Goal: Task Accomplishment & Management: Use online tool/utility

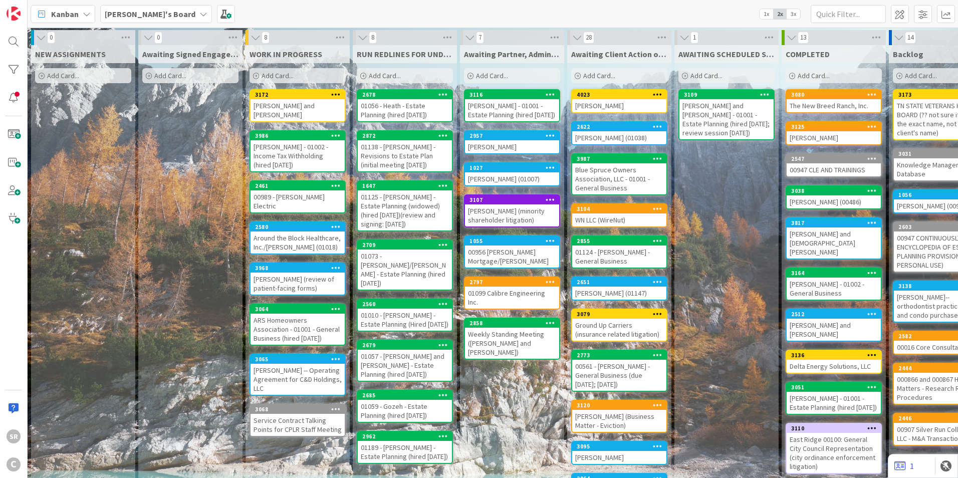
click at [315, 190] on div "00989 - [PERSON_NAME] Electric" at bounding box center [297, 201] width 94 height 22
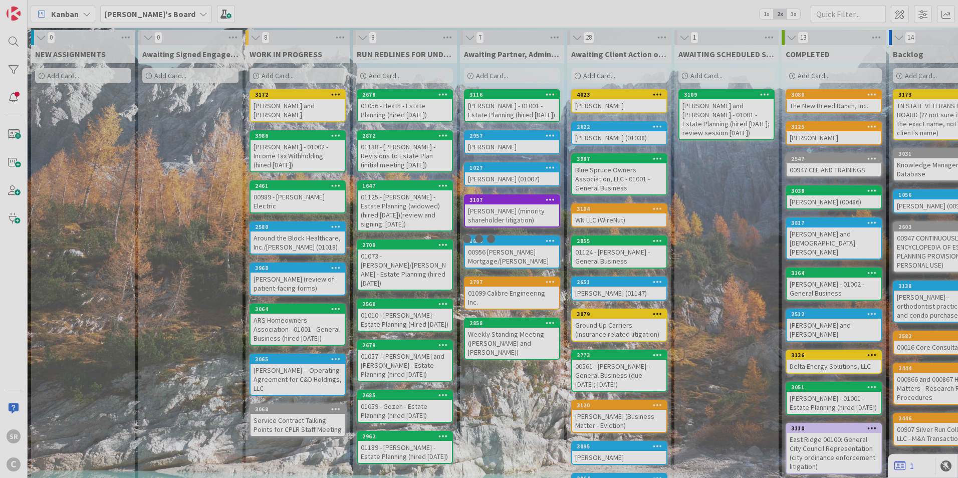
click at [315, 188] on div at bounding box center [479, 239] width 958 height 478
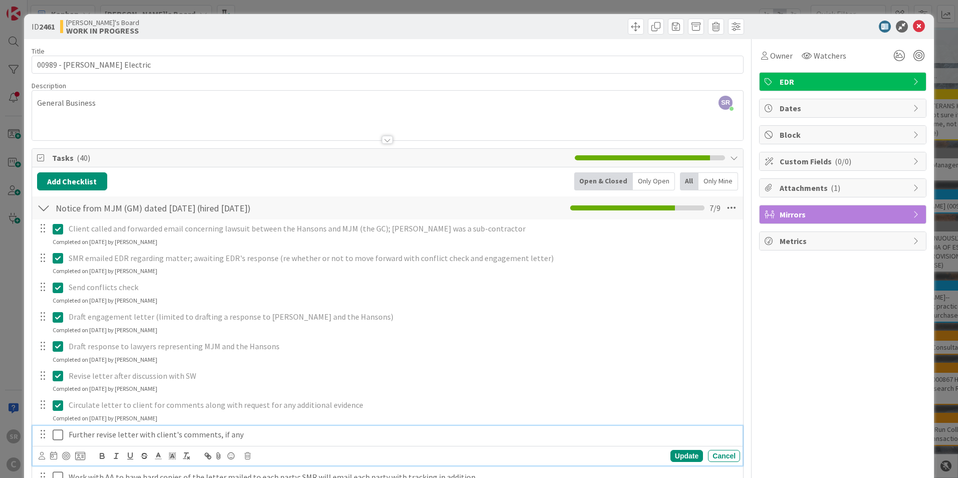
click at [131, 434] on p "Further revise letter with client's comments, if any" at bounding box center [402, 435] width 667 height 12
click at [287, 439] on p "Further revise letter with client's comments, if any" at bounding box center [402, 435] width 667 height 12
click at [676, 454] on div "Update" at bounding box center [686, 456] width 33 height 12
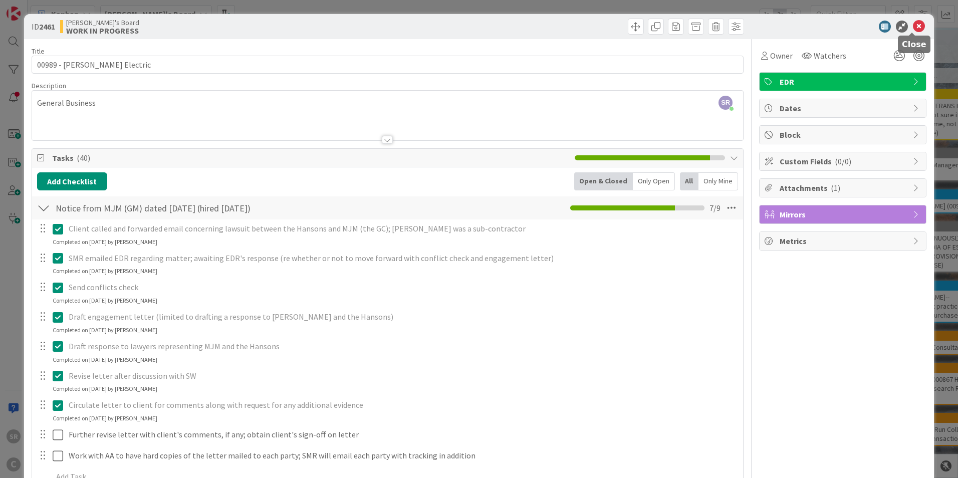
click at [913, 22] on icon at bounding box center [919, 27] width 12 height 12
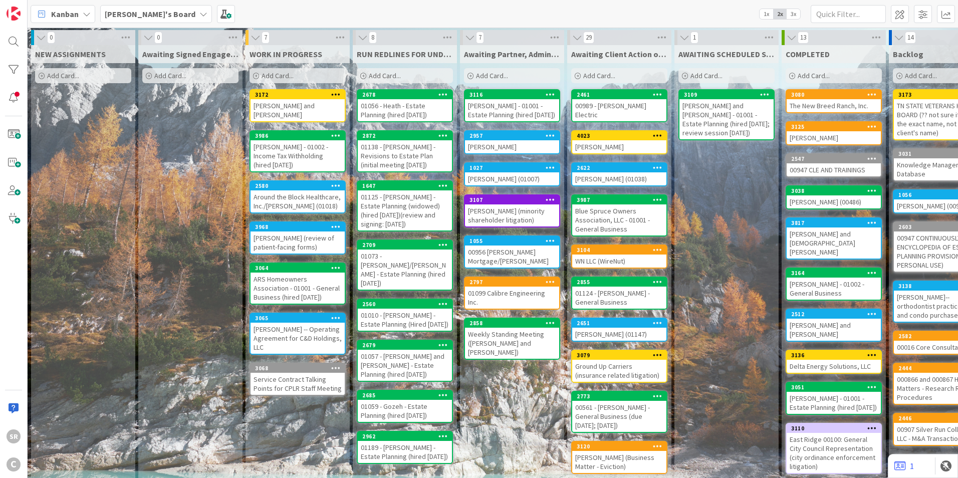
click at [288, 104] on div "[PERSON_NAME] and [PERSON_NAME]" at bounding box center [297, 110] width 94 height 22
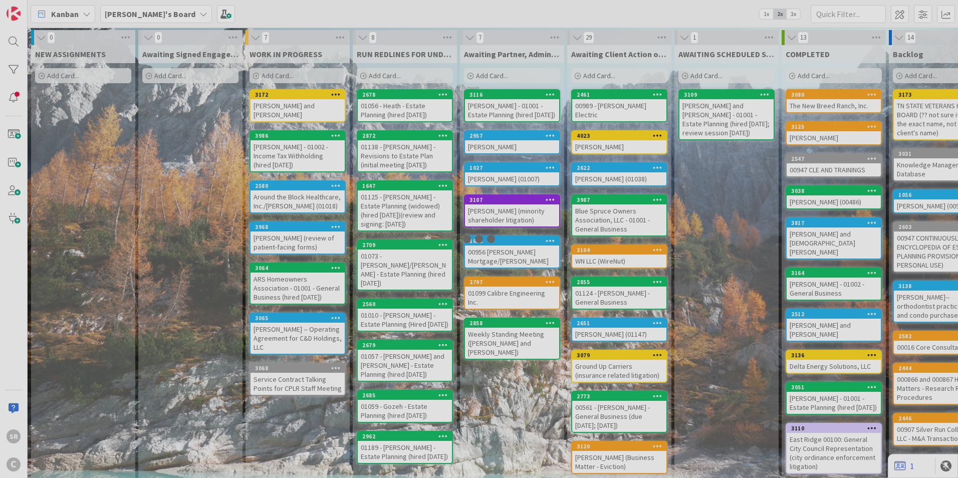
click at [288, 104] on div at bounding box center [479, 239] width 958 height 478
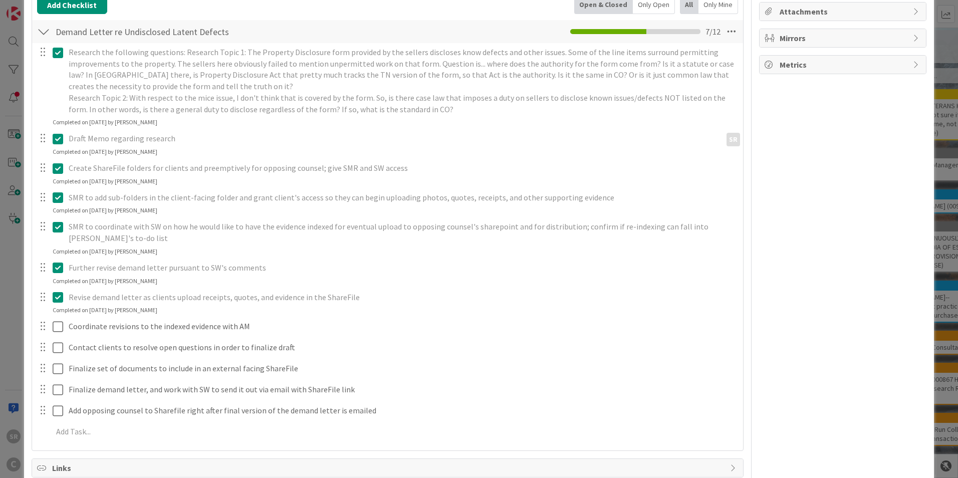
scroll to position [177, 0]
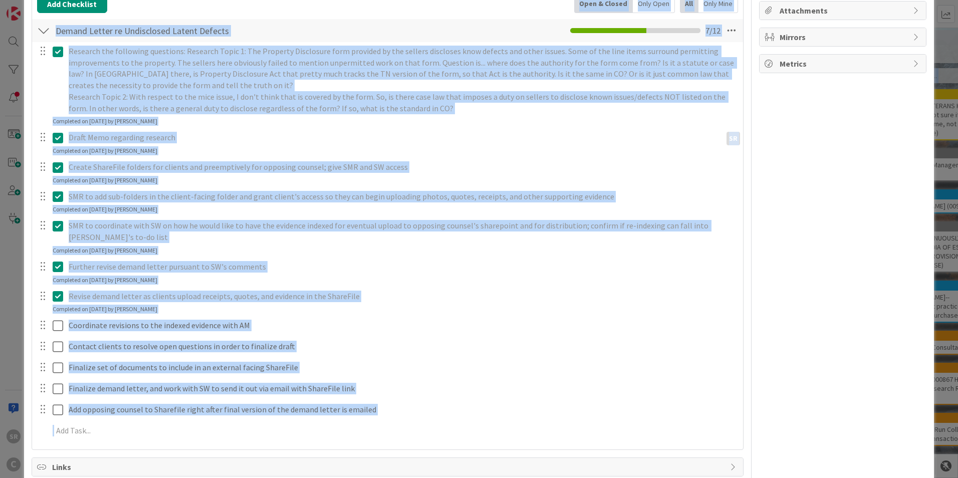
drag, startPoint x: 949, startPoint y: 94, endPoint x: 942, endPoint y: -18, distance: 111.4
click at [942, 0] on html "SR C Kanban [PERSON_NAME]'s Board 1x 2x 3x 0 NEW ASSIGNMENTS Add Card... 0 Awai…" at bounding box center [479, 239] width 958 height 478
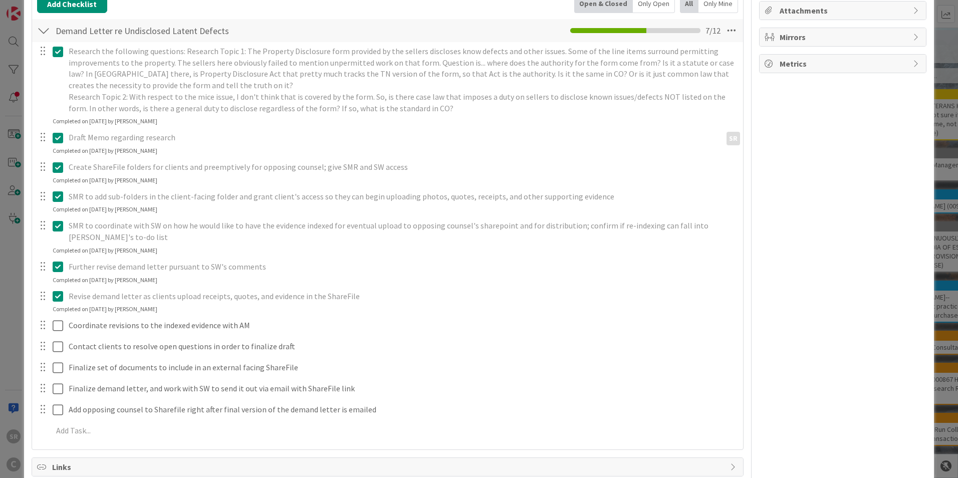
click at [933, 212] on div "ID 3172 [PERSON_NAME]'s Board WORK IN PROGRESS Title 27 / 128 [PERSON_NAME] and…" at bounding box center [479, 239] width 958 height 478
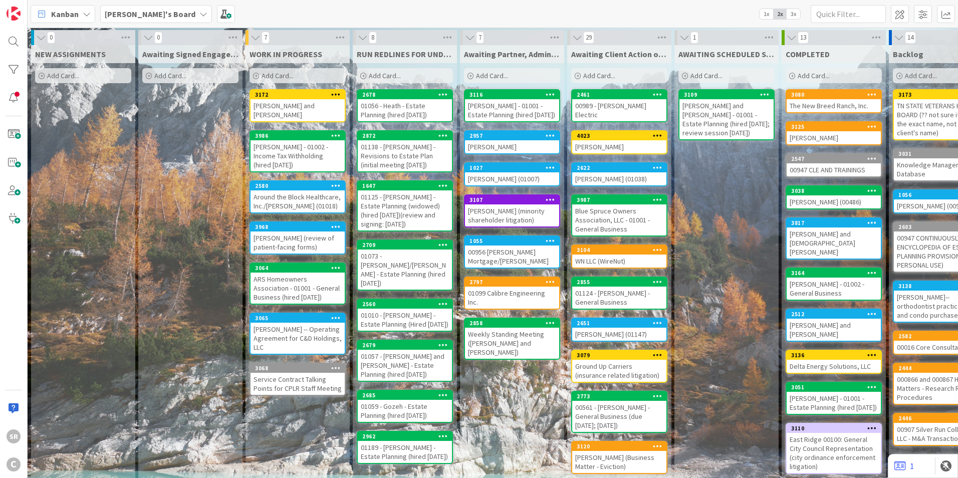
click at [282, 104] on div "[PERSON_NAME] and [PERSON_NAME]" at bounding box center [297, 110] width 94 height 22
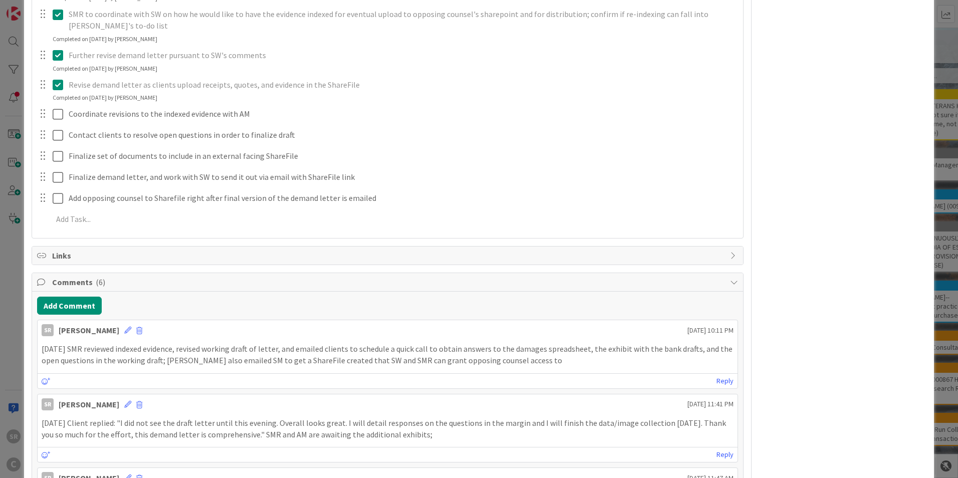
scroll to position [397, 0]
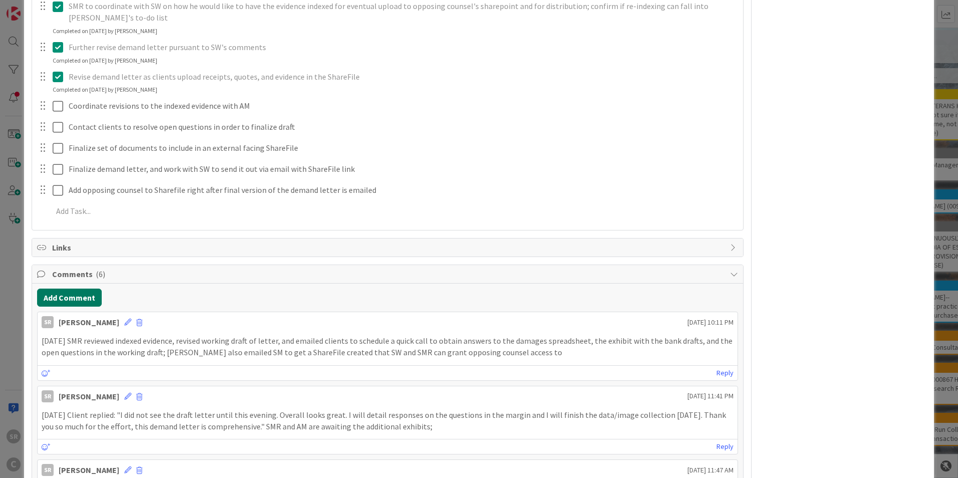
click at [78, 299] on button "Add Comment" at bounding box center [69, 297] width 65 height 18
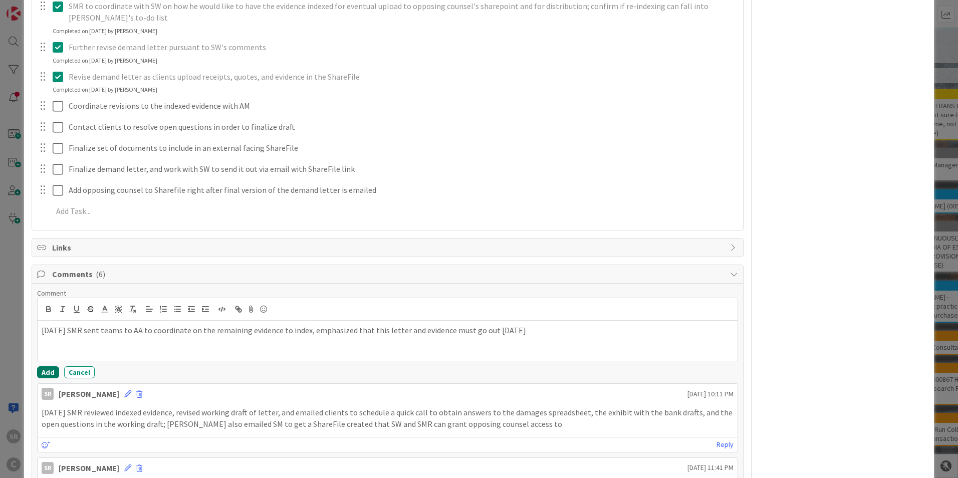
click at [40, 368] on button "Add" at bounding box center [48, 372] width 22 height 12
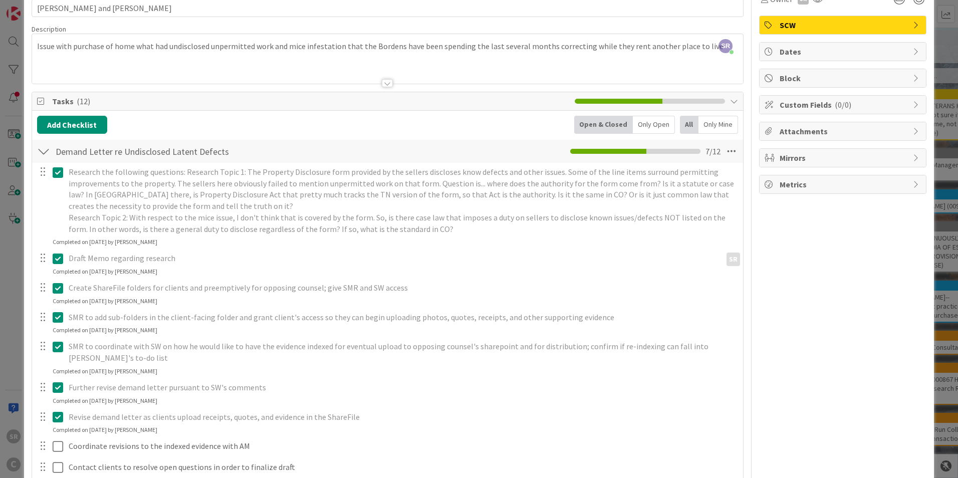
scroll to position [0, 0]
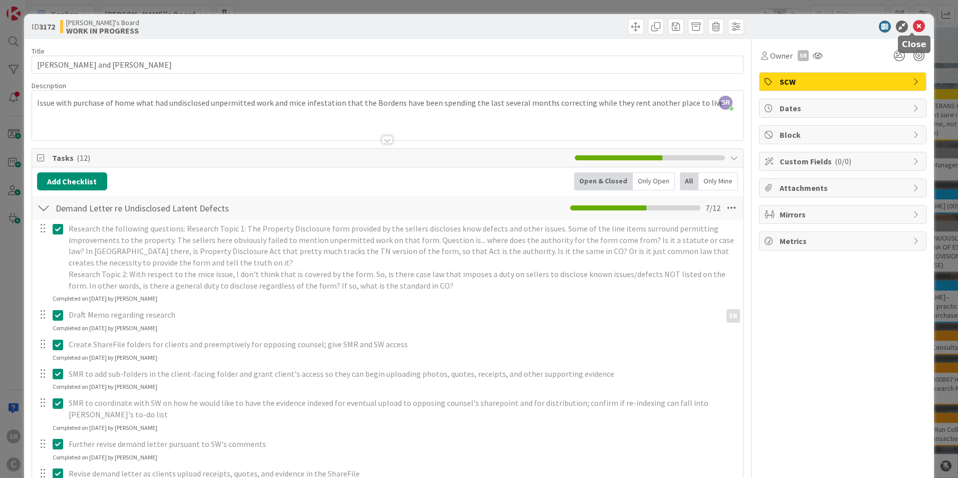
click at [913, 26] on icon at bounding box center [919, 27] width 12 height 12
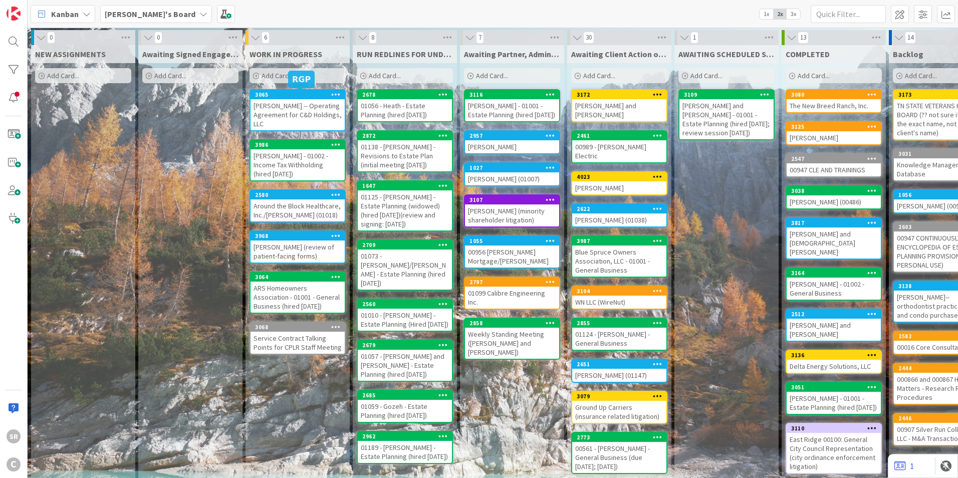
click at [279, 119] on div "[PERSON_NAME] -- Operating Agreement for C&D Holdings, LLC" at bounding box center [297, 114] width 94 height 31
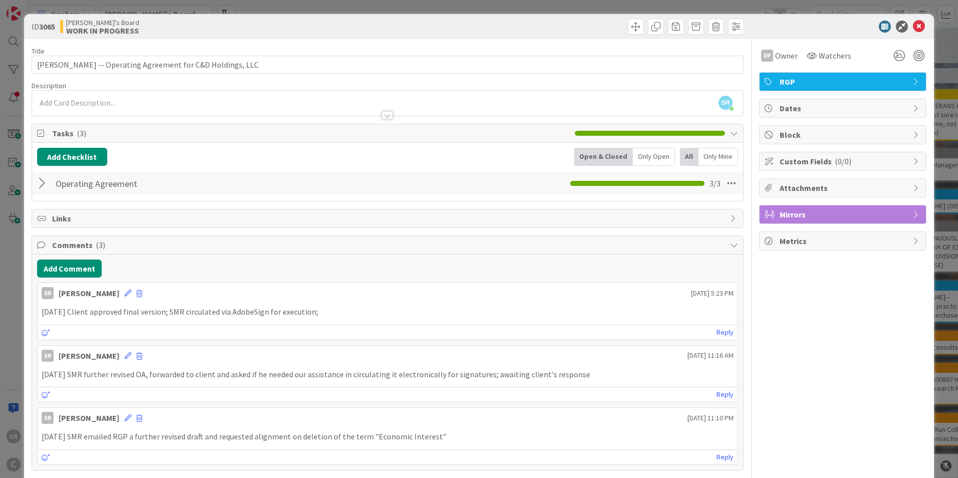
click at [39, 180] on div at bounding box center [43, 183] width 13 height 18
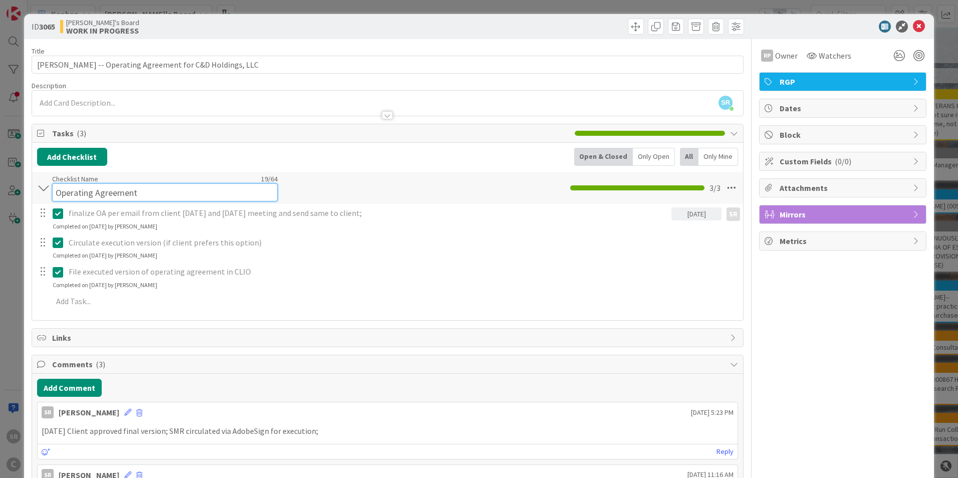
click at [136, 185] on input "Operating Agreement" at bounding box center [164, 192] width 225 height 18
click at [157, 183] on input "Operating Agreement -" at bounding box center [164, 192] width 225 height 18
type input "Operating Agreement - DC Holdings LLC"
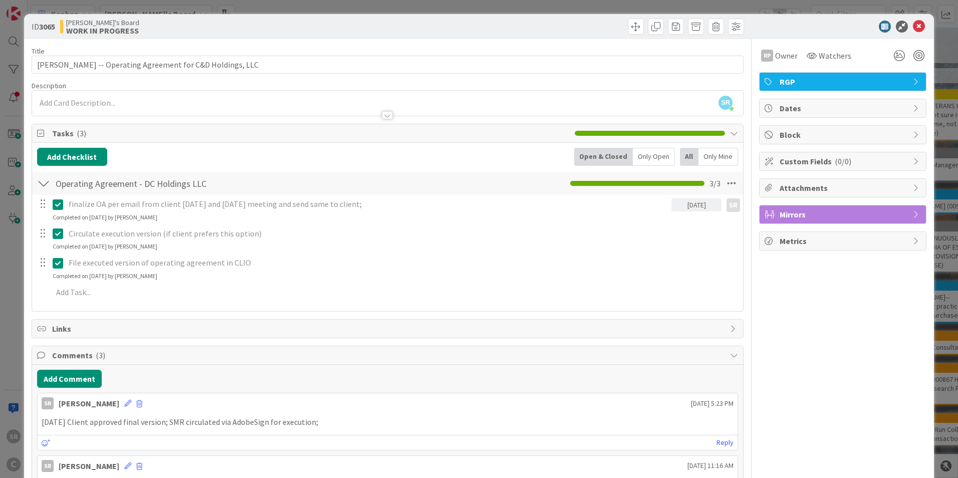
click at [45, 131] on icon at bounding box center [42, 133] width 10 height 8
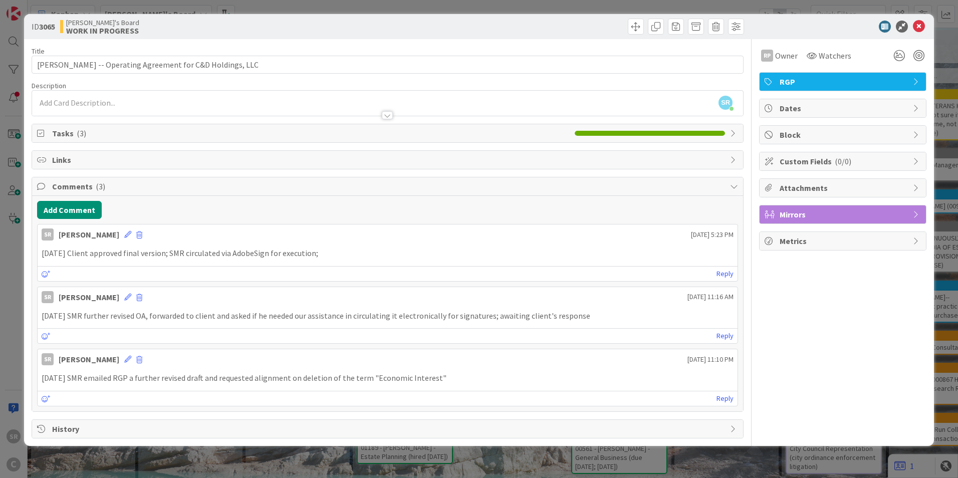
click at [34, 134] on div "Tasks ( 3 )" at bounding box center [387, 133] width 711 height 18
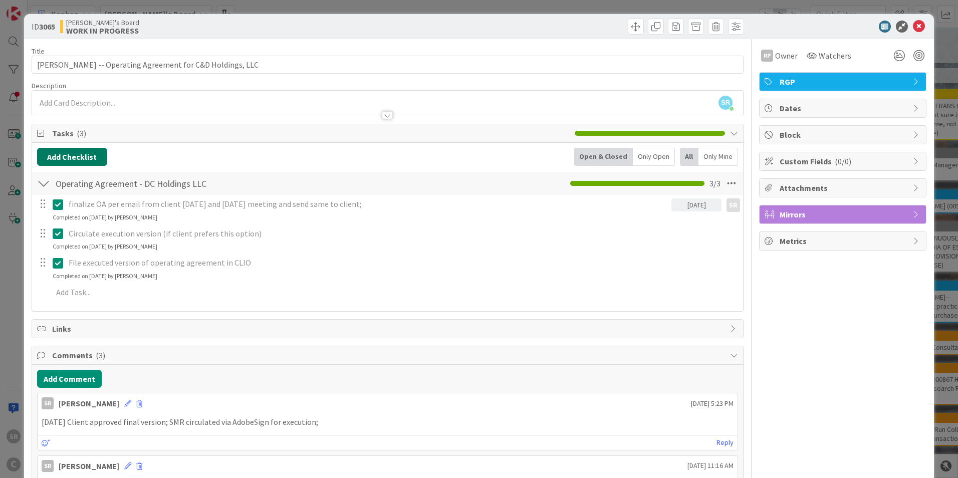
click at [64, 155] on button "Add Checklist" at bounding box center [72, 157] width 70 height 18
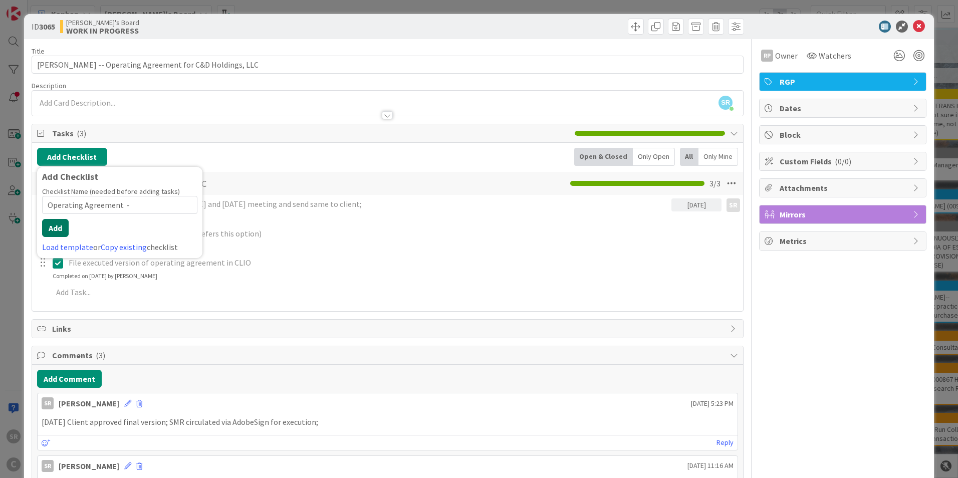
type input "Operating Agreement -"
click at [54, 226] on button "Add" at bounding box center [55, 228] width 27 height 18
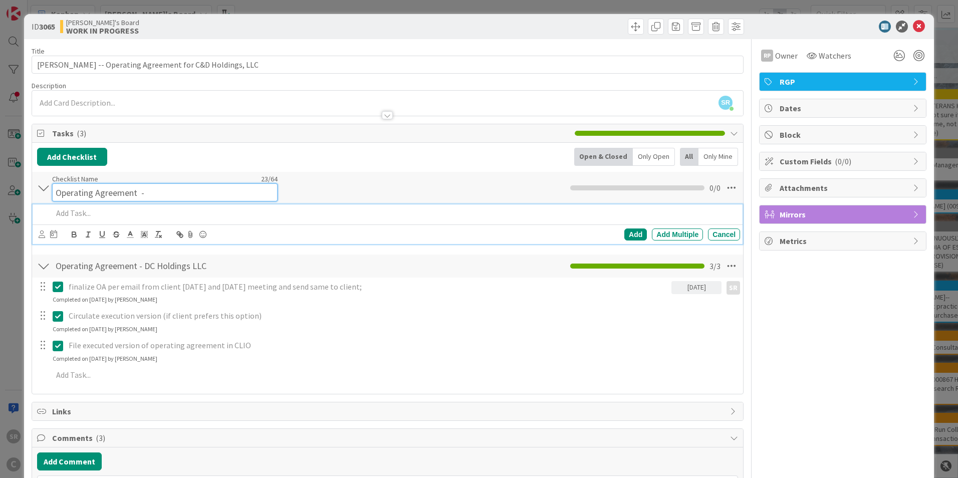
drag, startPoint x: 150, startPoint y: 185, endPoint x: 156, endPoint y: 187, distance: 5.9
click at [151, 185] on input "Operating Agreement -" at bounding box center [164, 192] width 225 height 18
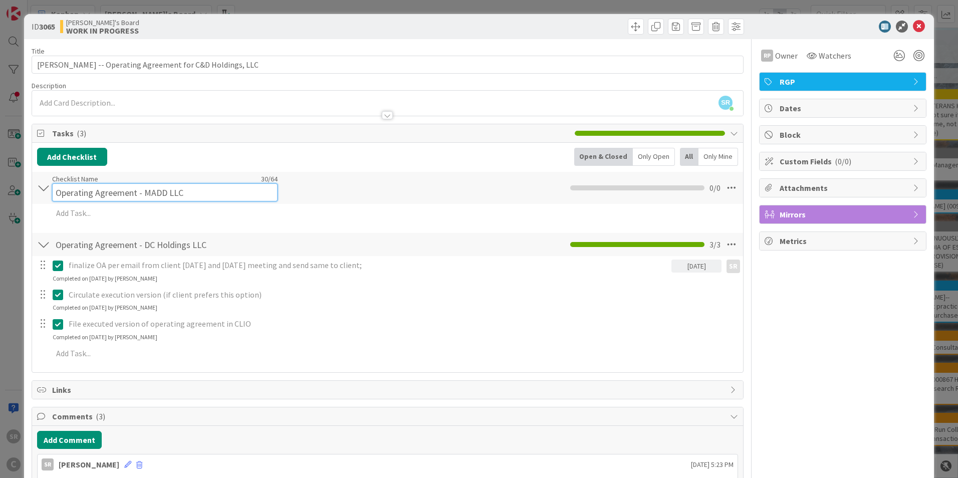
type input "Operating Agreement - MADD LLC"
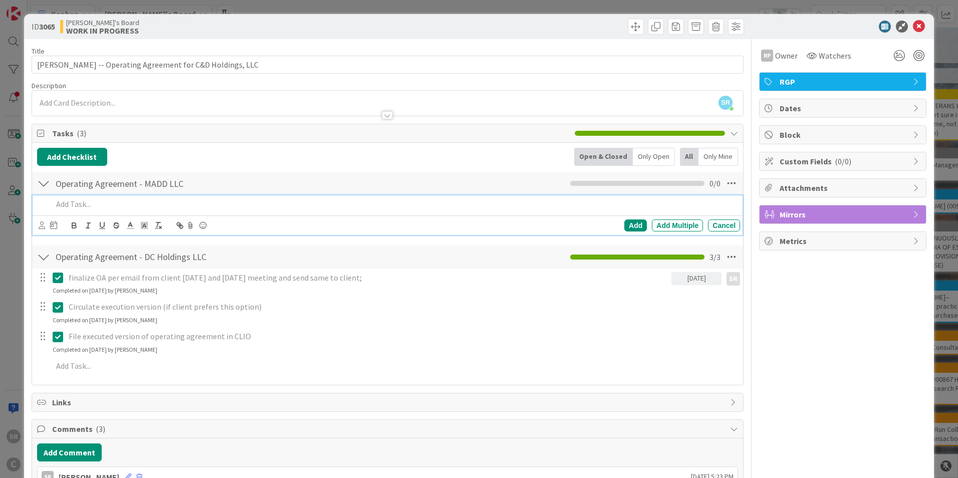
click at [78, 207] on p at bounding box center [394, 204] width 683 height 12
click at [624, 222] on div "Add" at bounding box center [635, 225] width 23 height 12
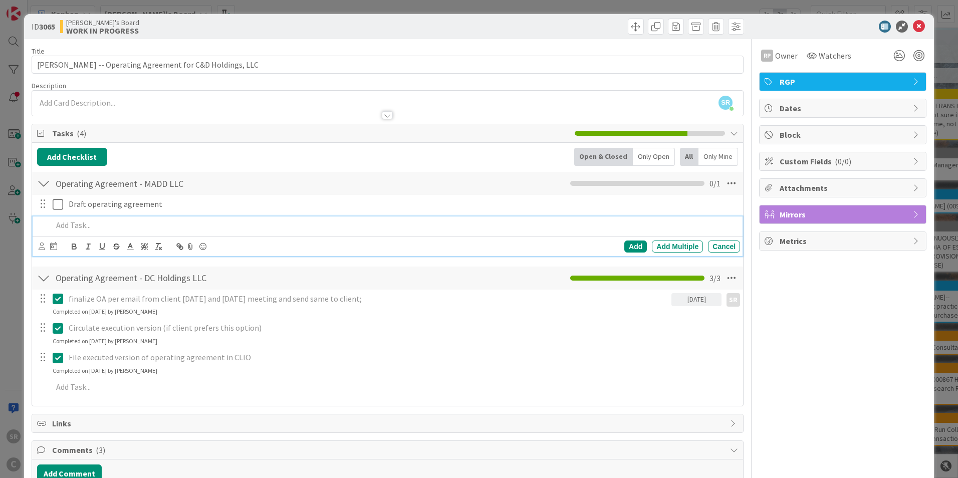
click at [94, 225] on p at bounding box center [394, 225] width 683 height 12
click at [625, 246] on div "Add" at bounding box center [635, 246] width 23 height 12
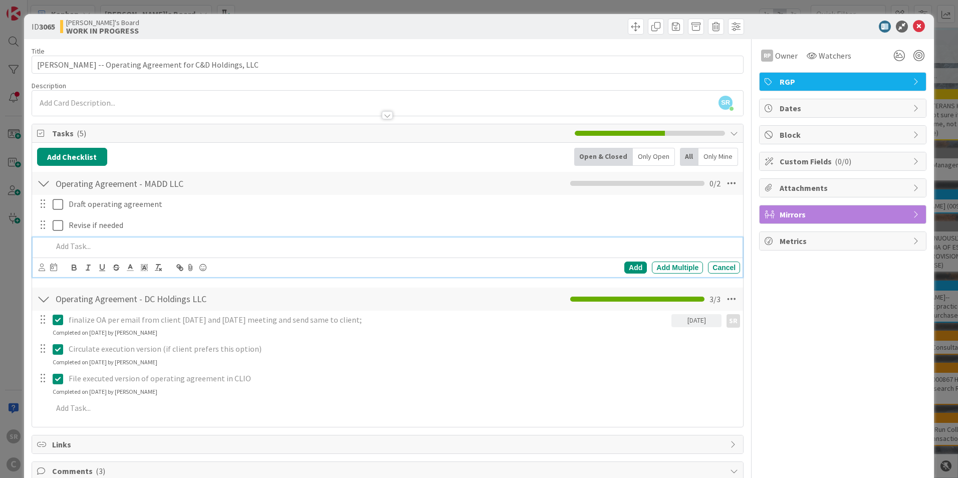
click at [95, 248] on p at bounding box center [394, 246] width 683 height 12
click at [152, 244] on p "Circulate to members" at bounding box center [394, 246] width 683 height 12
click at [631, 266] on div "Add" at bounding box center [635, 267] width 23 height 12
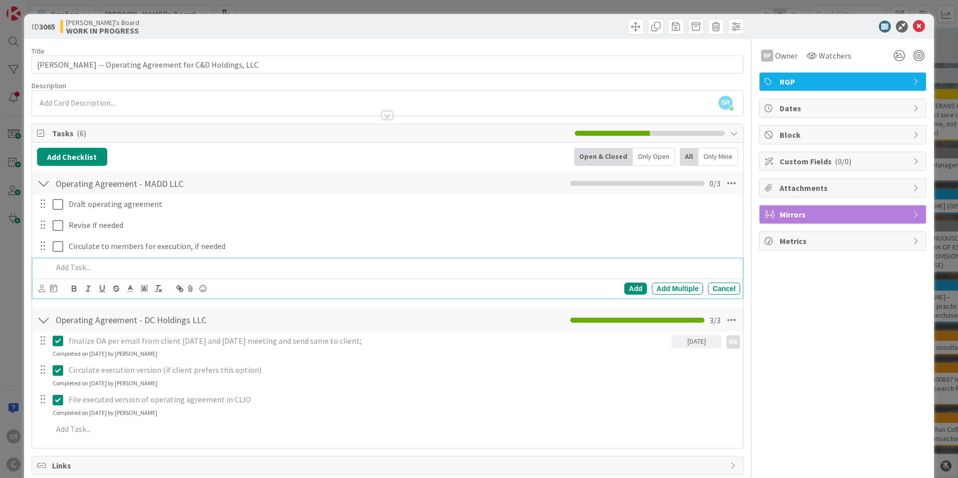
click at [95, 267] on p at bounding box center [394, 267] width 683 height 12
click at [629, 289] on div "Add" at bounding box center [635, 288] width 23 height 12
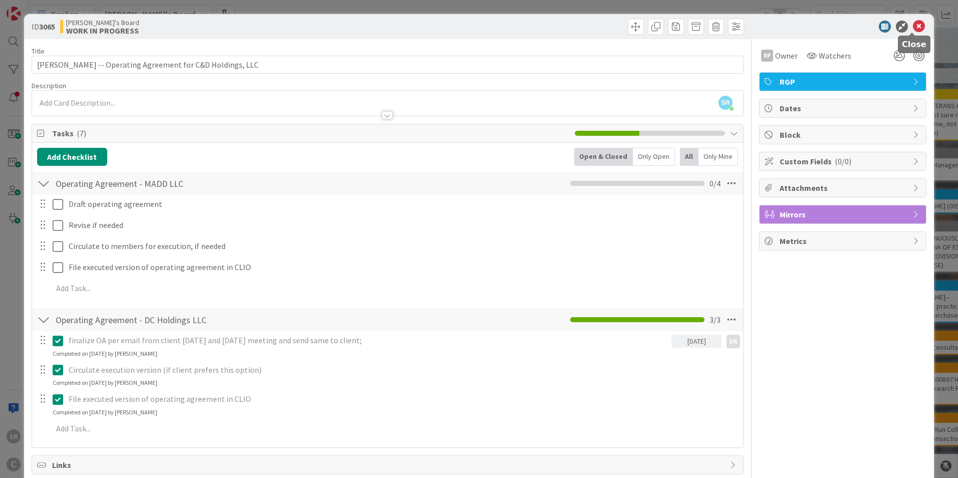
click at [914, 21] on icon at bounding box center [919, 27] width 12 height 12
